Goal: Task Accomplishment & Management: Complete application form

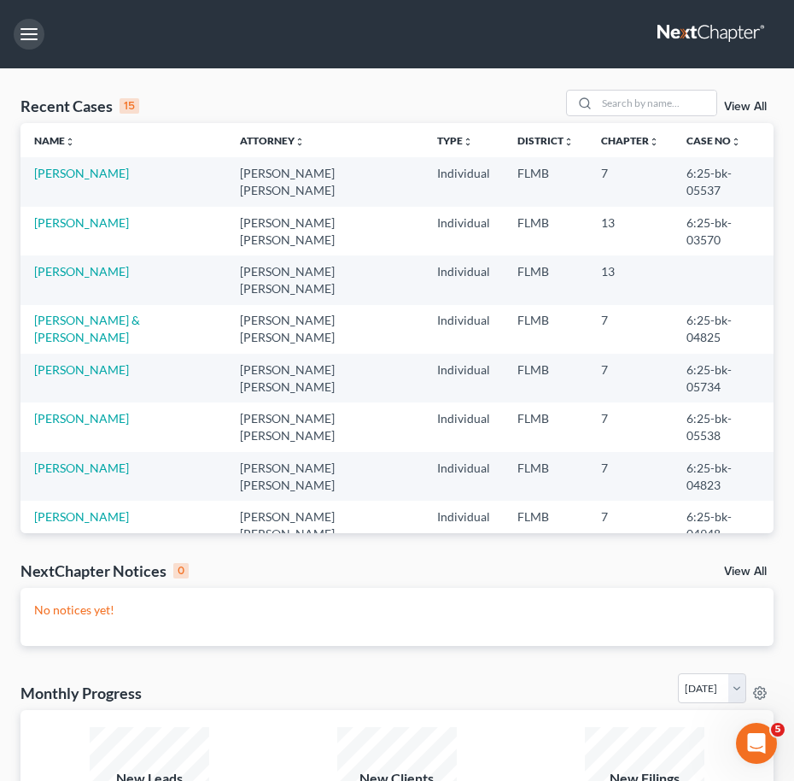
click at [34, 38] on button "button" at bounding box center [29, 34] width 31 height 31
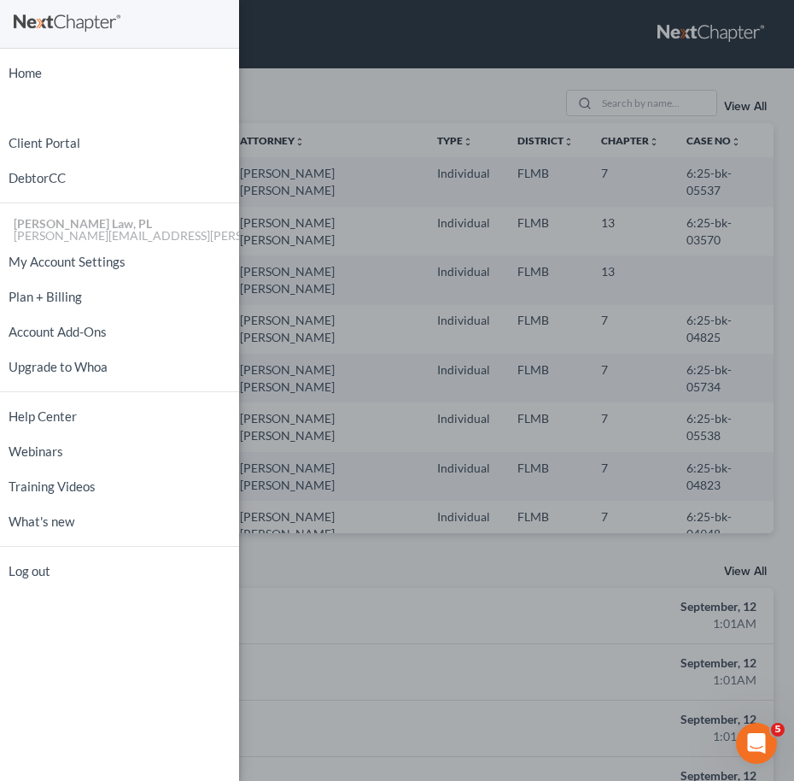
click at [343, 115] on div "Home New Case Client Portal DebtorCC [PERSON_NAME] Law, PL [EMAIL_ADDRESS][PERS…" at bounding box center [397, 390] width 794 height 781
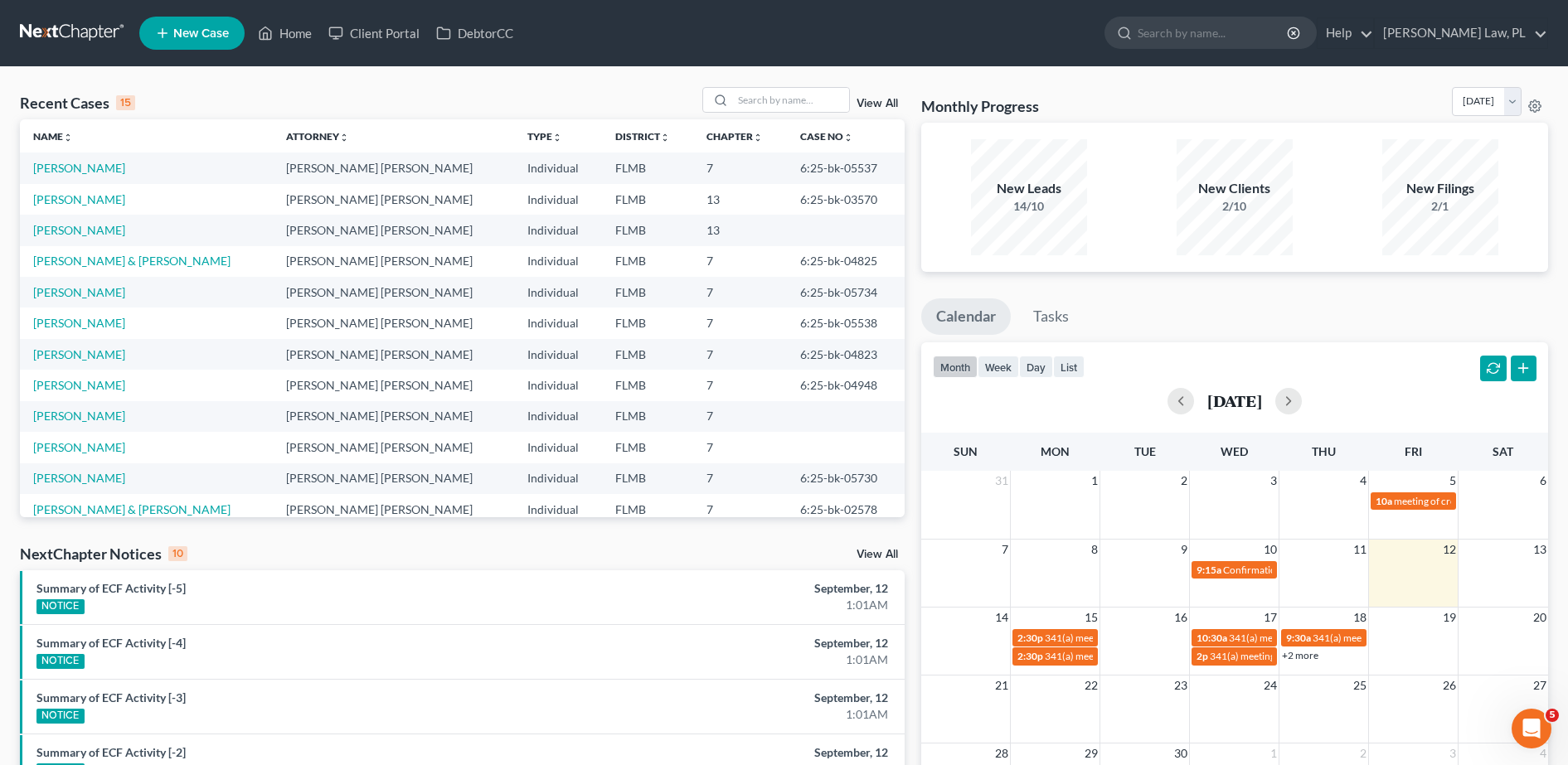
click at [217, 23] on link "New Case" at bounding box center [192, 33] width 105 height 33
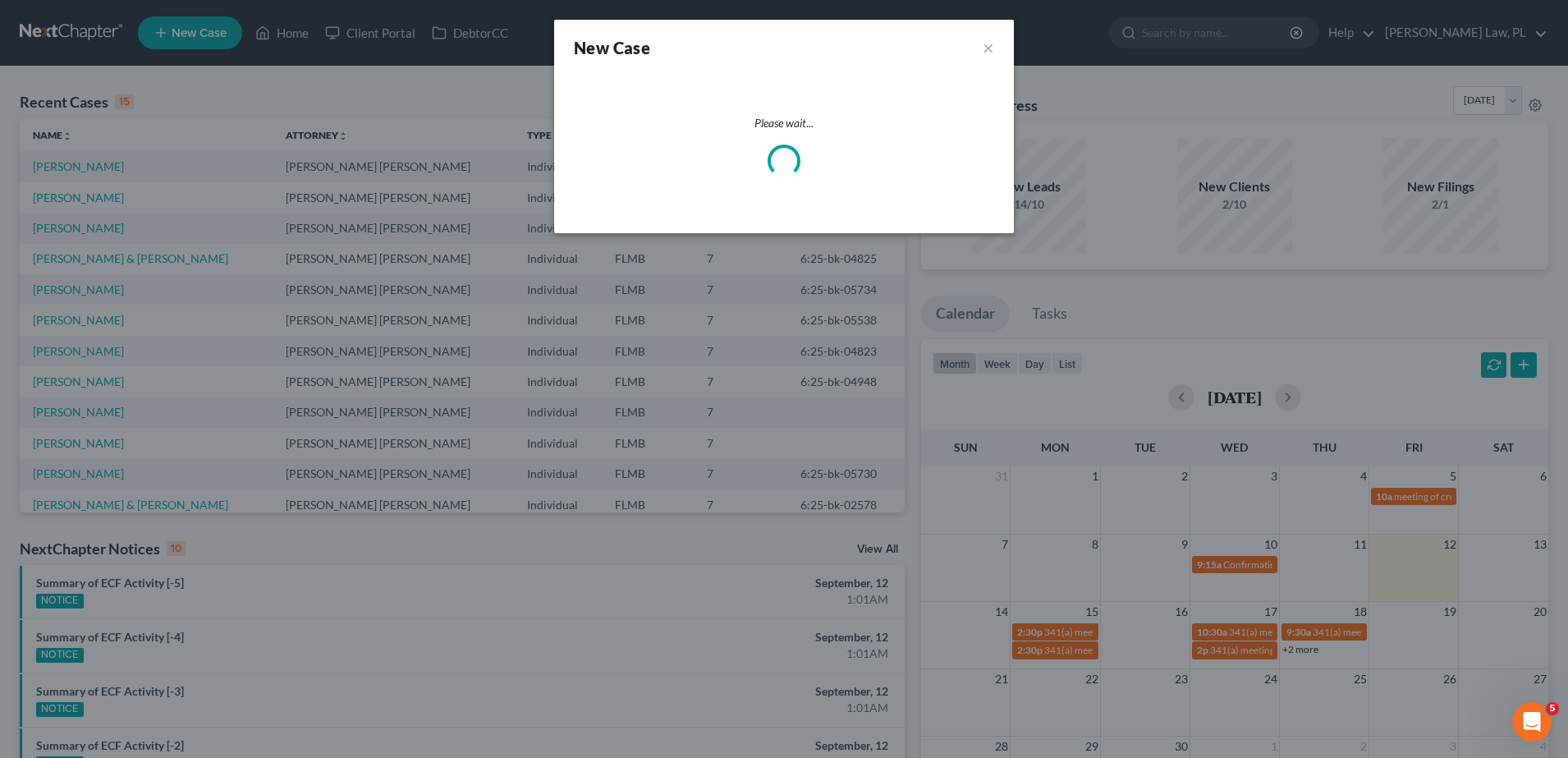
select select "15"
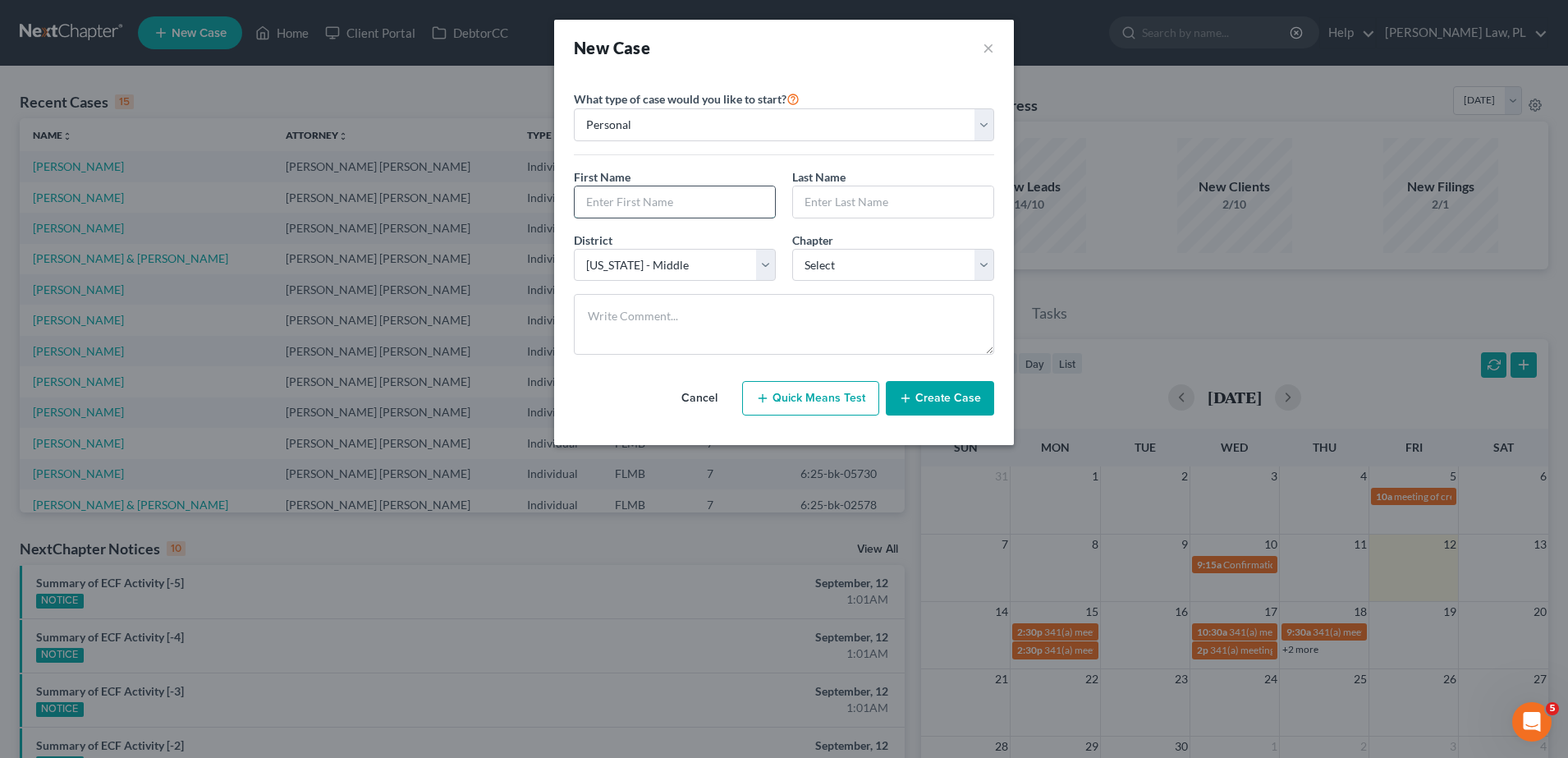
click at [665, 199] on input "text" at bounding box center [675, 202] width 200 height 31
type input "[PERSON_NAME]"
type input "Sellers"
click at [763, 262] on select "Select 7 11 12 13" at bounding box center [893, 265] width 202 height 33
select select "0"
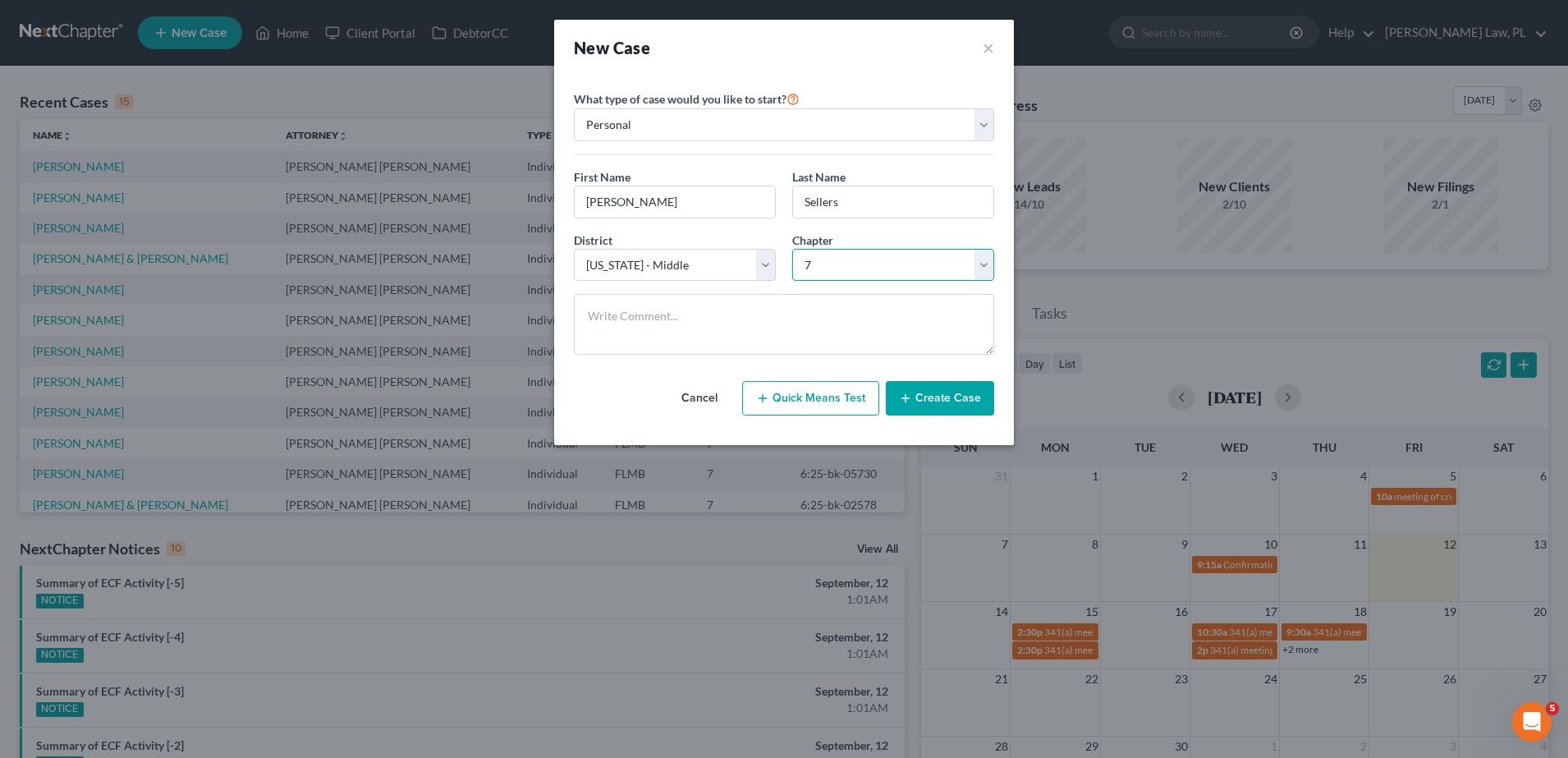
click at [763, 249] on select "Select 7 11 12 13" at bounding box center [893, 265] width 202 height 33
click at [763, 409] on button "Create Case" at bounding box center [940, 398] width 109 height 35
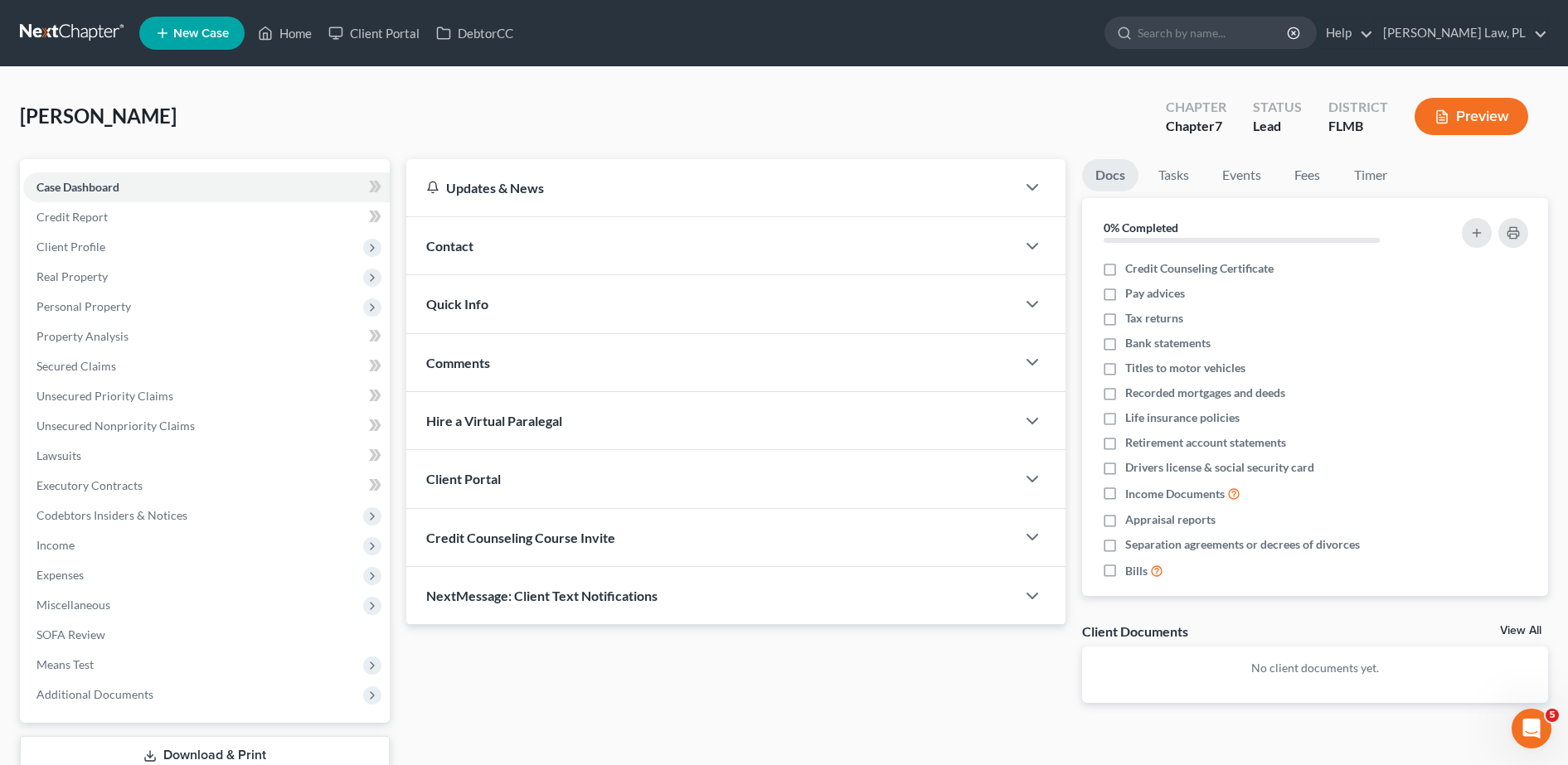
click at [513, 236] on div "Contact" at bounding box center [712, 246] width 610 height 57
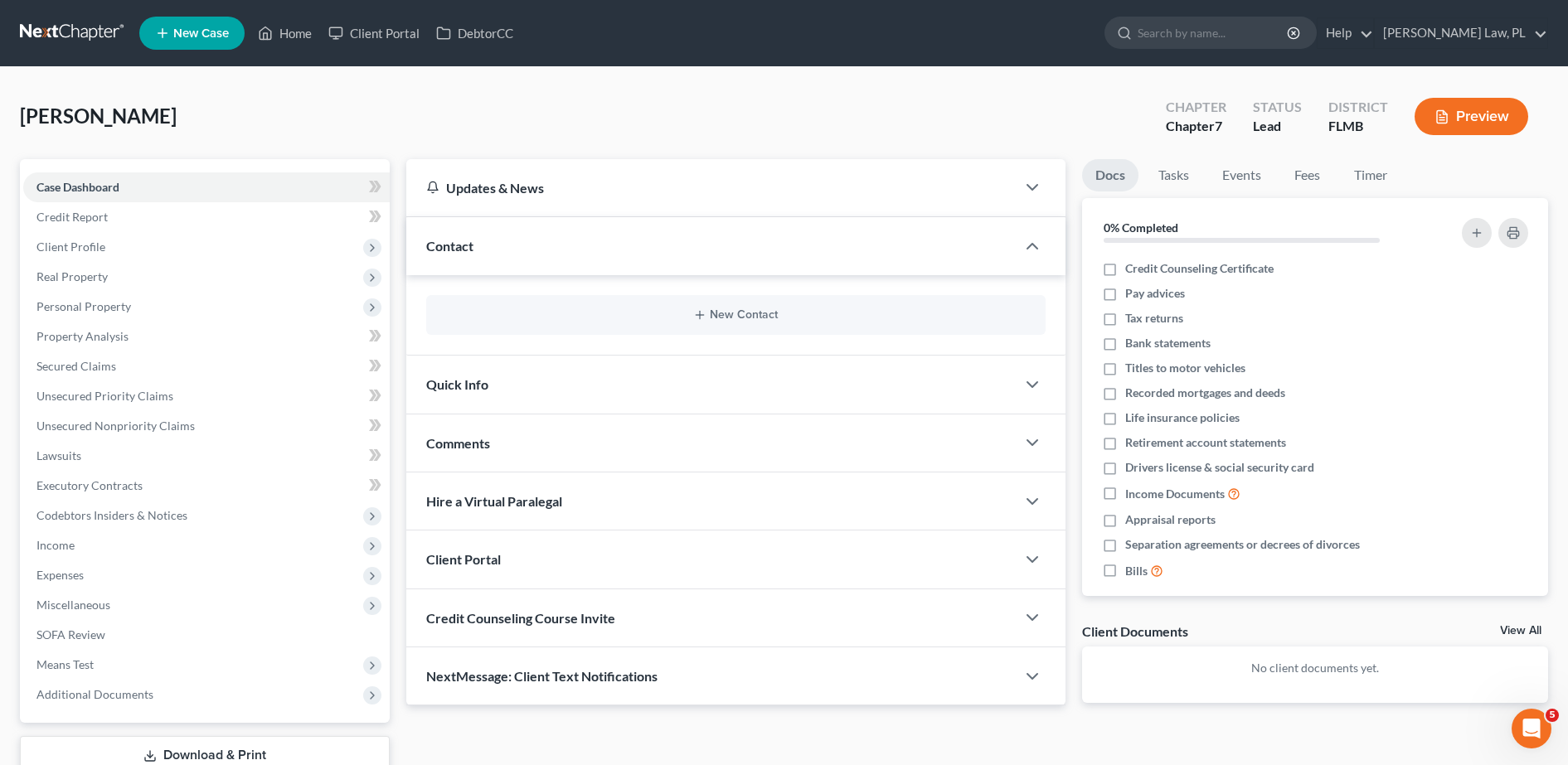
click at [561, 307] on div "New Contact" at bounding box center [736, 315] width 619 height 40
click at [652, 321] on button "New Contact" at bounding box center [736, 316] width 593 height 14
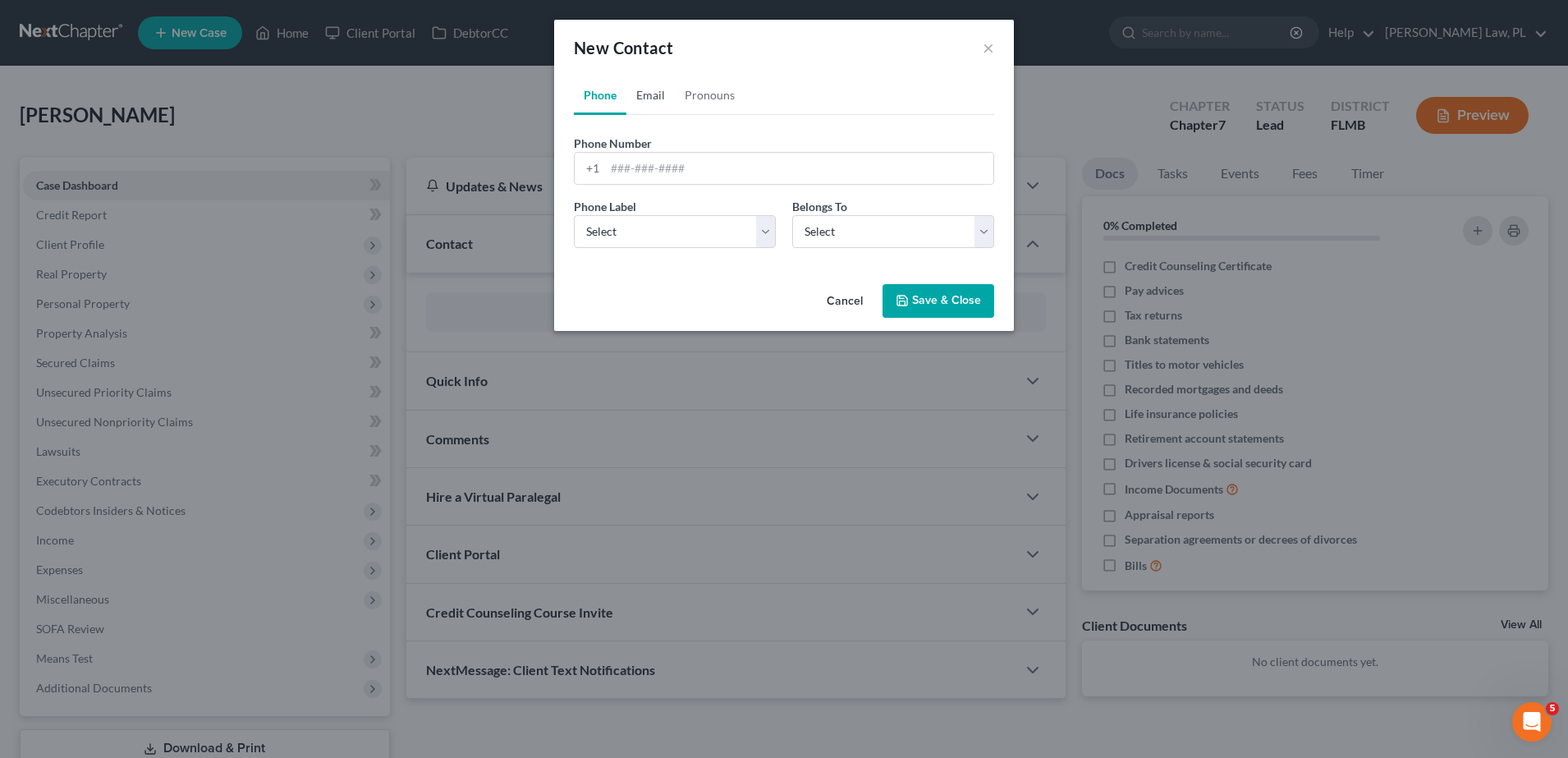
click at [646, 114] on link "Email" at bounding box center [651, 95] width 48 height 39
click at [763, 164] on input "email" at bounding box center [800, 168] width 388 height 31
click at [662, 172] on input "[EMAIL_ADDRESS][DOMAIN_NAME]" at bounding box center [800, 168] width 388 height 31
type input "[EMAIL_ADDRESS][DOMAIN_NAME]"
click at [759, 232] on select "Select Home Work Other" at bounding box center [675, 232] width 202 height 33
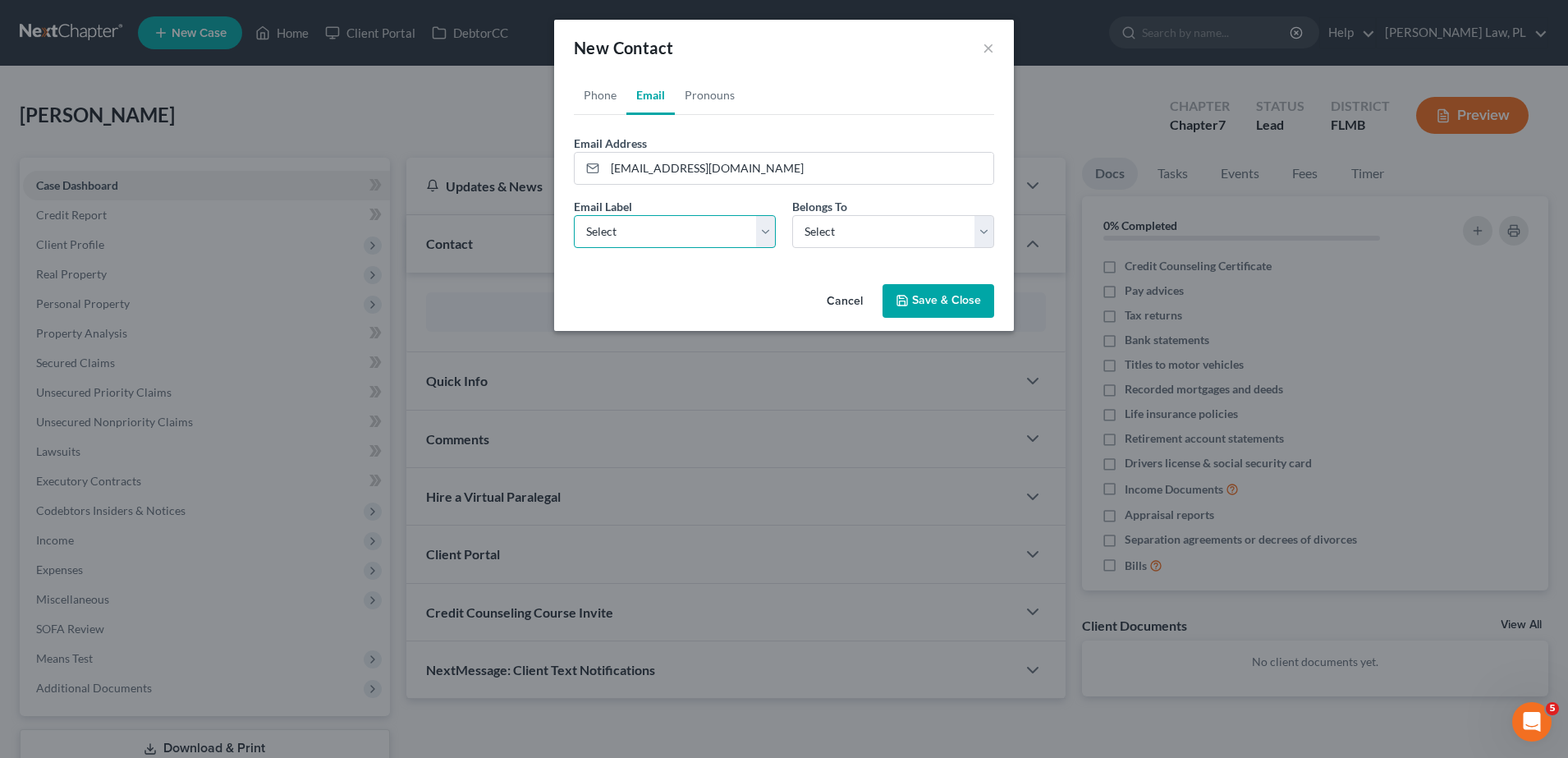
select select "0"
click at [574, 215] on select "Select Home Work Other" at bounding box center [675, 232] width 202 height 33
click at [763, 238] on select "Select Client Other" at bounding box center [893, 232] width 202 height 33
select select "0"
click at [763, 215] on select "Select Client Other" at bounding box center [893, 232] width 202 height 33
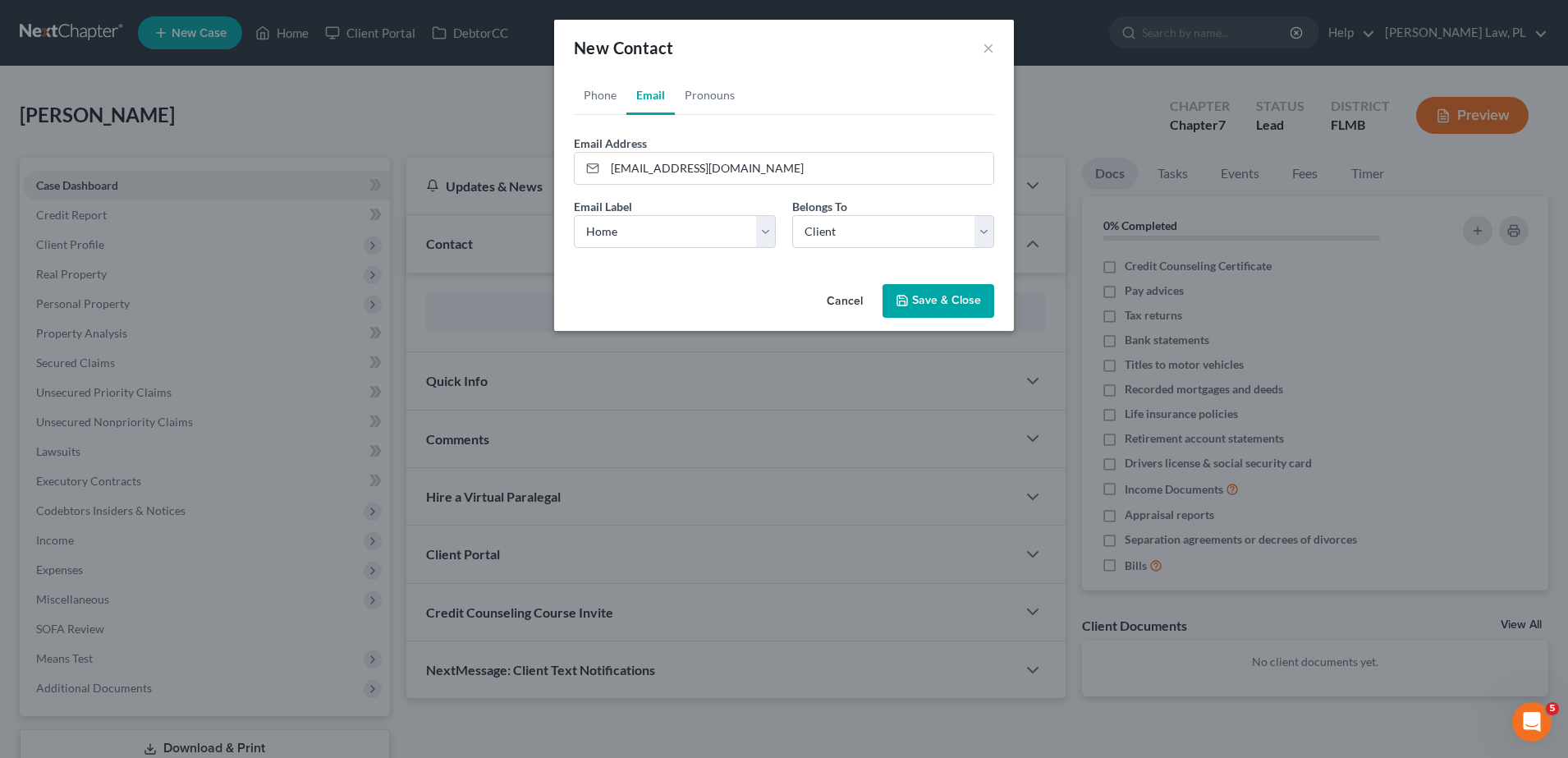
click at [763, 301] on button "Save & Close" at bounding box center [938, 302] width 112 height 35
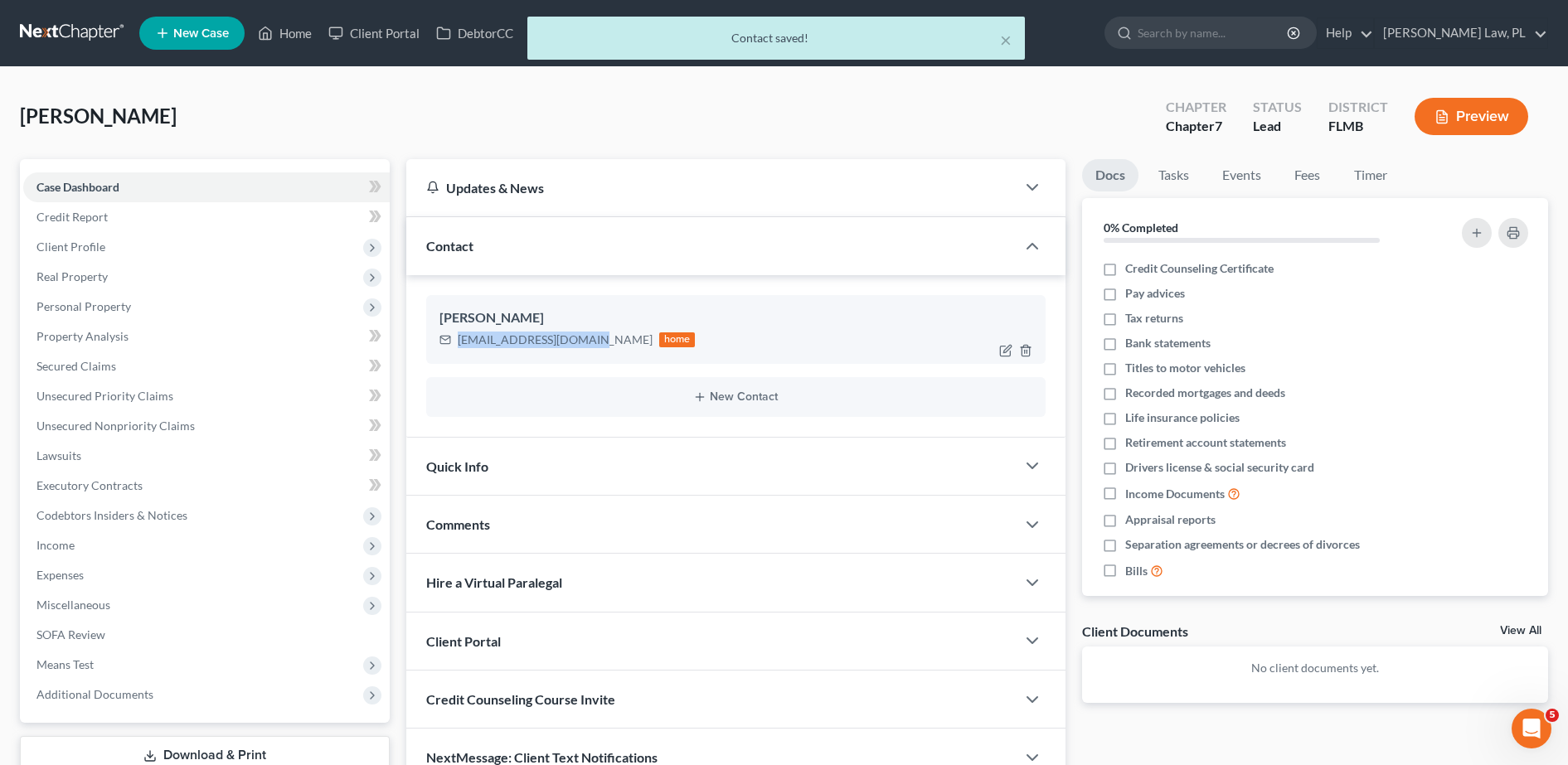
drag, startPoint x: 457, startPoint y: 339, endPoint x: 578, endPoint y: 347, distance: 121.3
click at [578, 347] on div "[EMAIL_ADDRESS][DOMAIN_NAME] home" at bounding box center [568, 340] width 256 height 21
copy div "[EMAIL_ADDRESS][DOMAIN_NAME]"
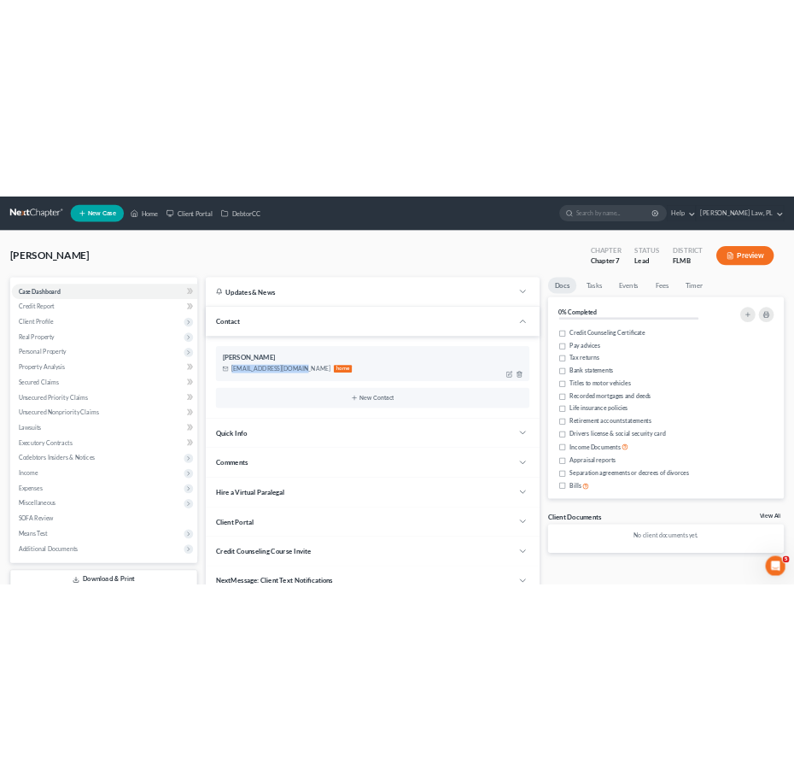
scroll to position [120, 0]
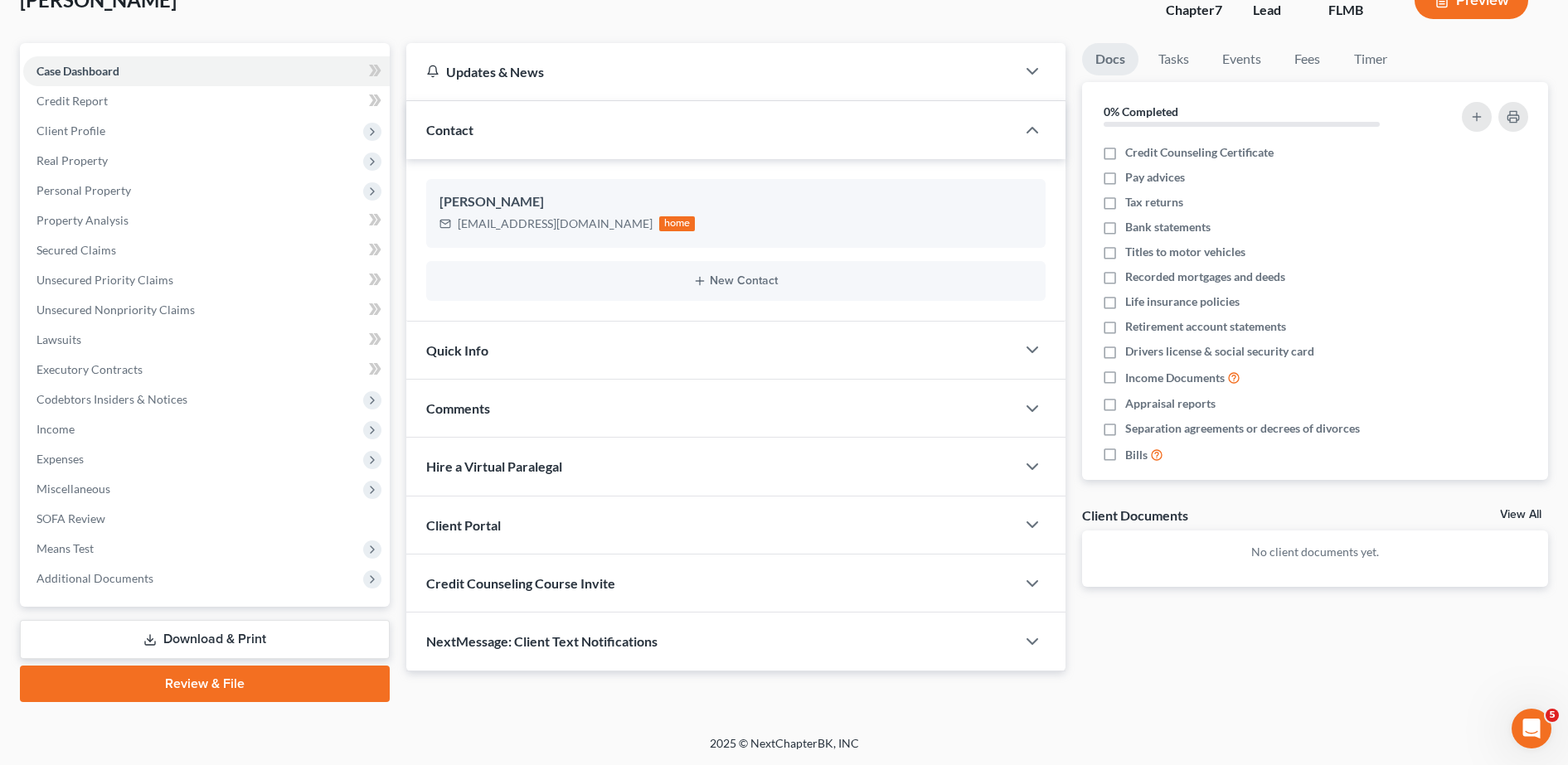
click at [566, 593] on div "Credit Counseling Course Invite" at bounding box center [712, 582] width 610 height 57
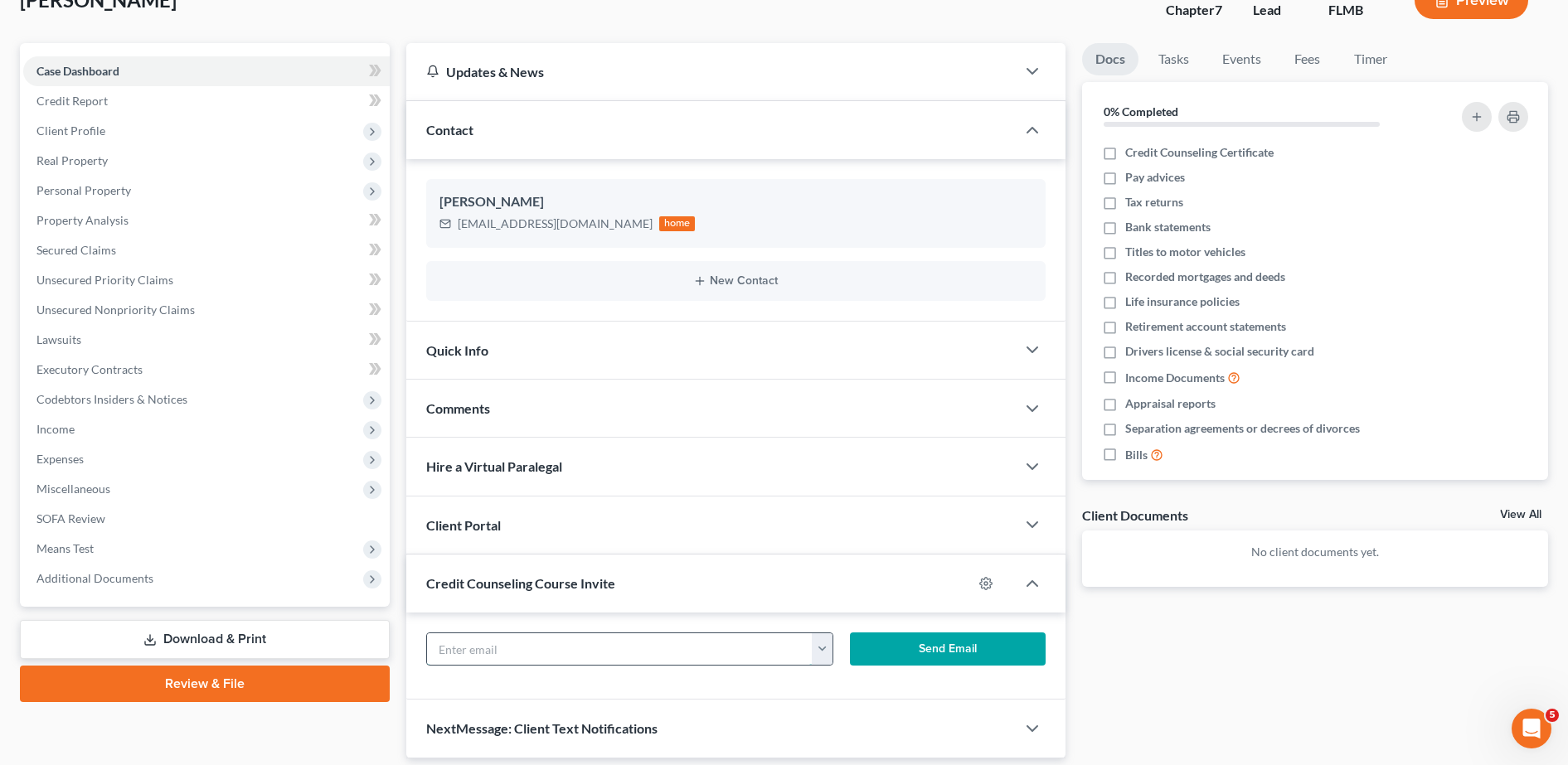
click at [549, 643] on input "text" at bounding box center [620, 649] width 386 height 31
paste input "[EMAIL_ADDRESS][DOMAIN_NAME]"
type input "[EMAIL_ADDRESS][DOMAIN_NAME]"
click at [771, 656] on button "Send Email" at bounding box center [949, 649] width 196 height 33
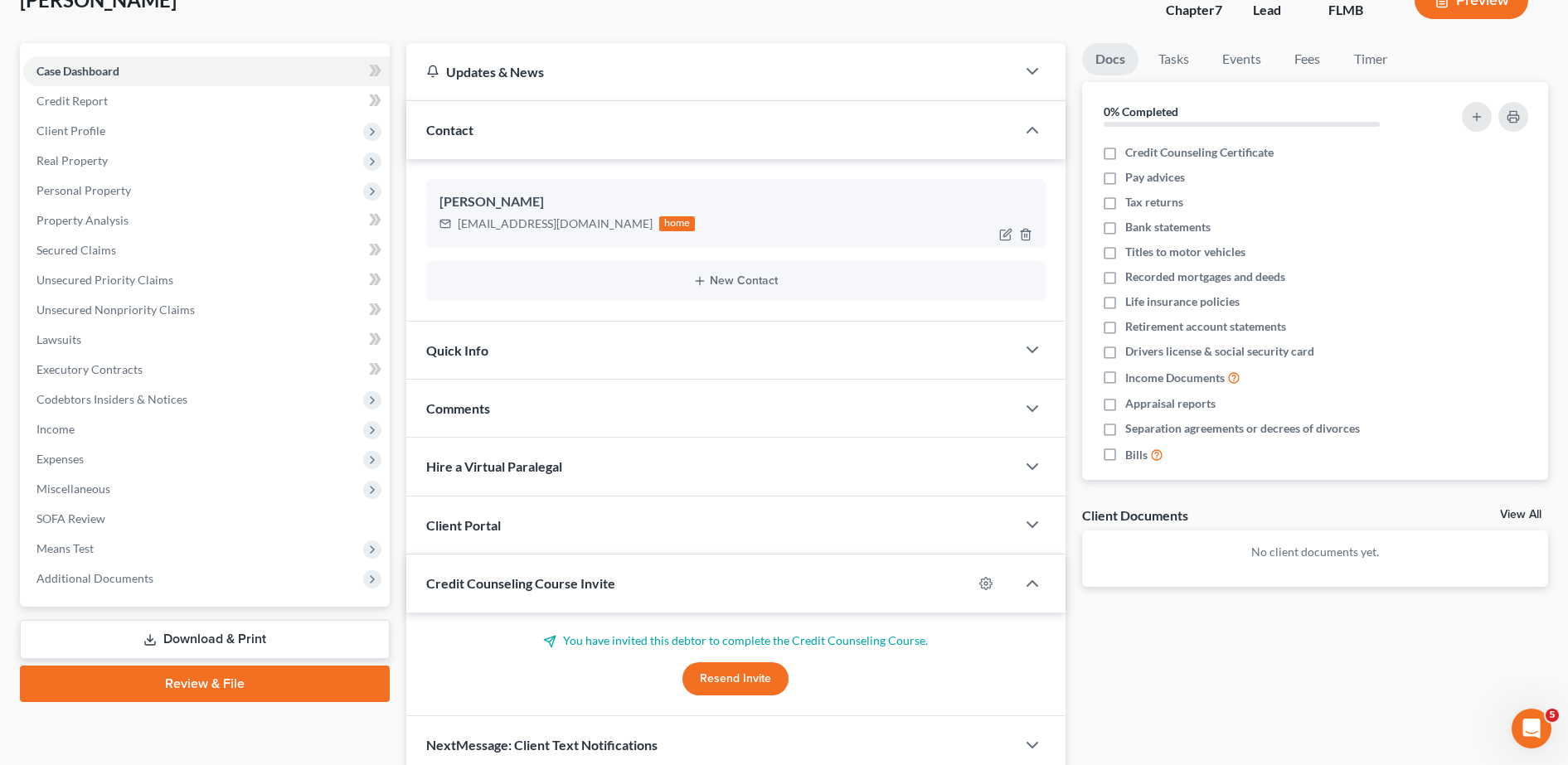
click at [461, 222] on div "[EMAIL_ADDRESS][DOMAIN_NAME]" at bounding box center [555, 223] width 195 height 17
drag, startPoint x: 453, startPoint y: 222, endPoint x: 578, endPoint y: 236, distance: 125.8
click at [578, 236] on div "[PERSON_NAME] [EMAIL_ADDRESS][DOMAIN_NAME] home" at bounding box center [736, 214] width 619 height 68
copy div "[EMAIL_ADDRESS][DOMAIN_NAME]"
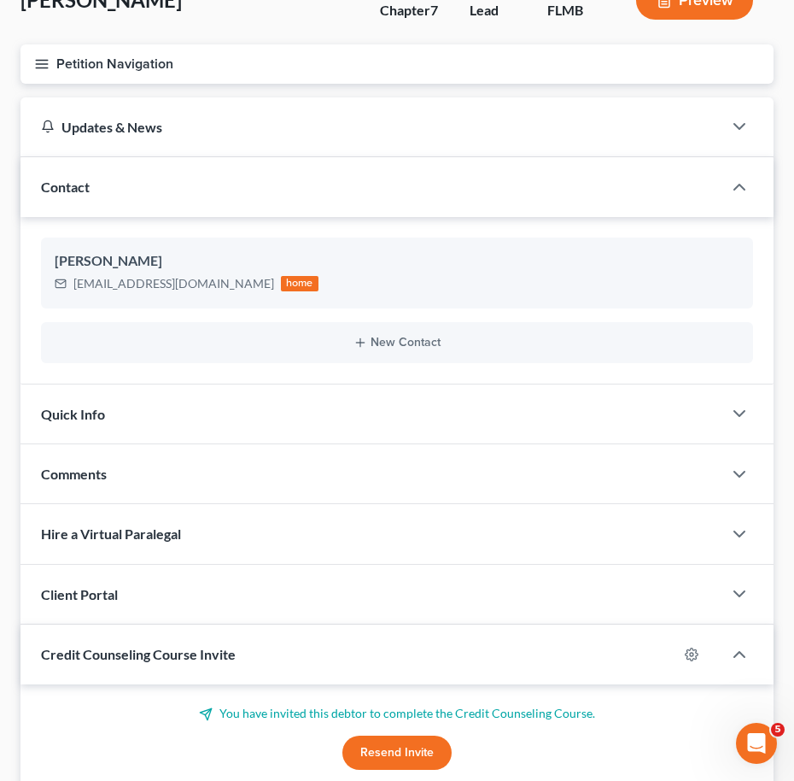
click at [779, 298] on div "Updates & News × District Notes Take a look at NextChapter's District Notes to …" at bounding box center [397, 474] width 770 height 754
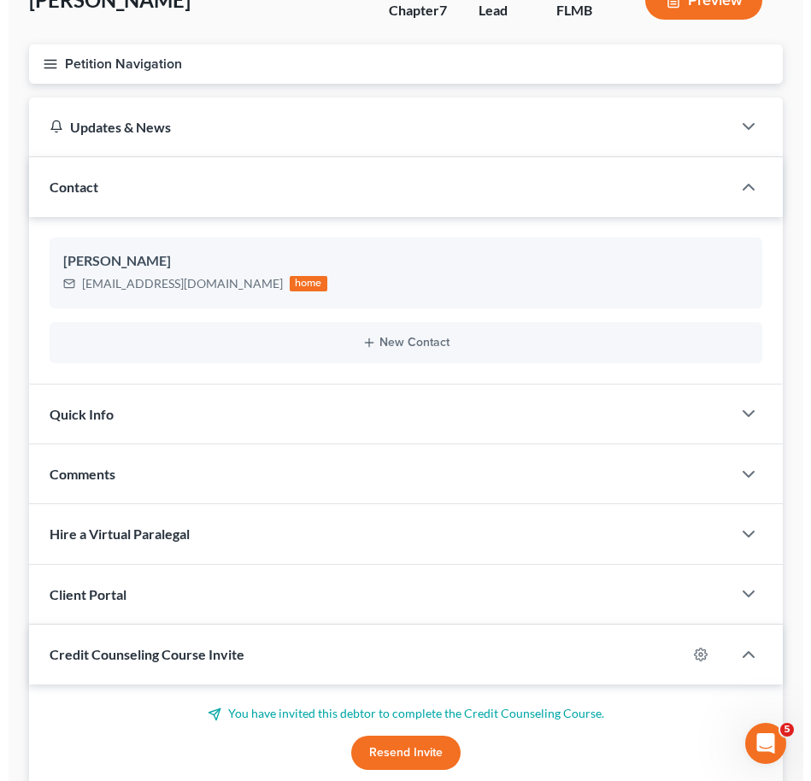
scroll to position [0, 0]
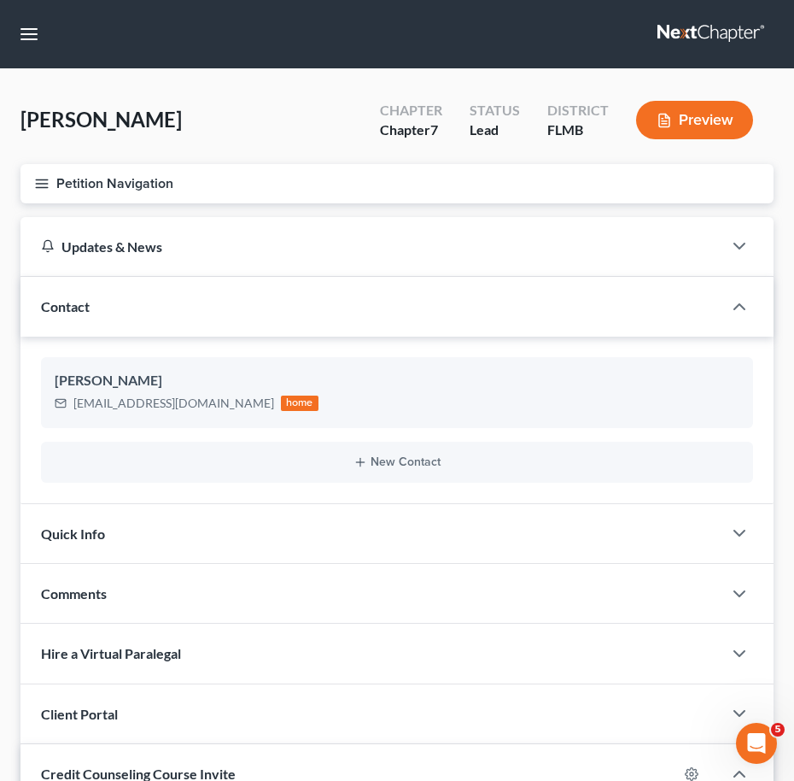
click at [48, 177] on icon "button" at bounding box center [41, 183] width 15 height 15
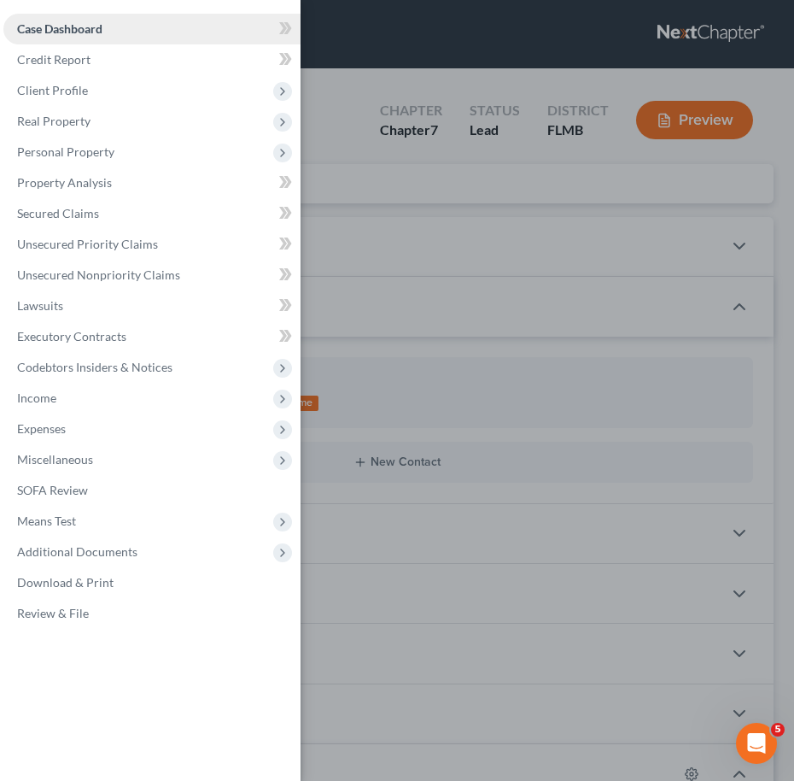
click at [74, 32] on span "Case Dashboard" at bounding box center [59, 28] width 85 height 15
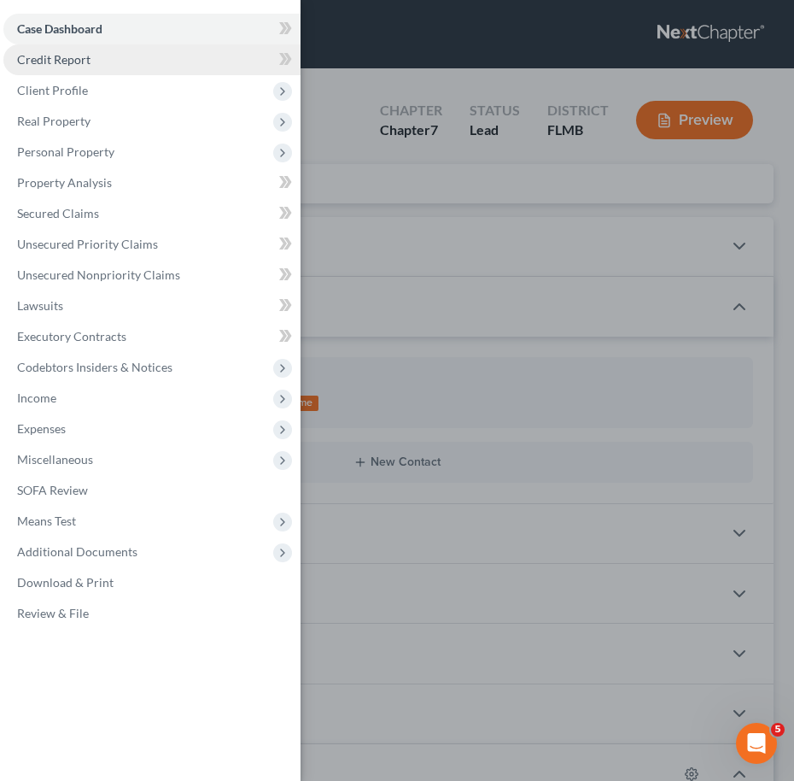
click at [62, 65] on span "Credit Report" at bounding box center [53, 59] width 73 height 15
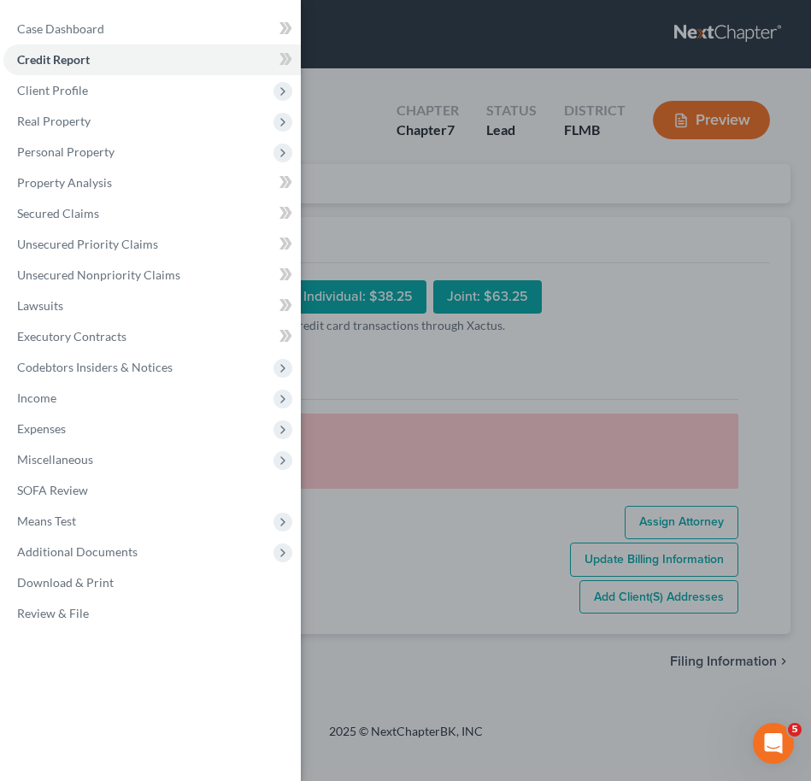
click at [316, 123] on div "Case Dashboard Payments Invoices Payments Payments Credit Report Client Profile" at bounding box center [405, 390] width 811 height 781
